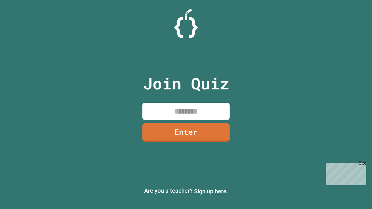
click at [211, 191] on link "Sign up here." at bounding box center [211, 191] width 34 height 7
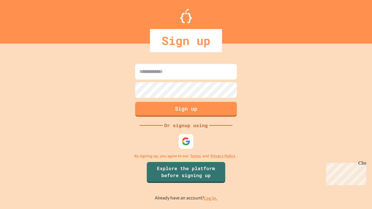
click at [211, 198] on link "Log in." at bounding box center [210, 198] width 13 height 6
